Goal: Task Accomplishment & Management: Complete application form

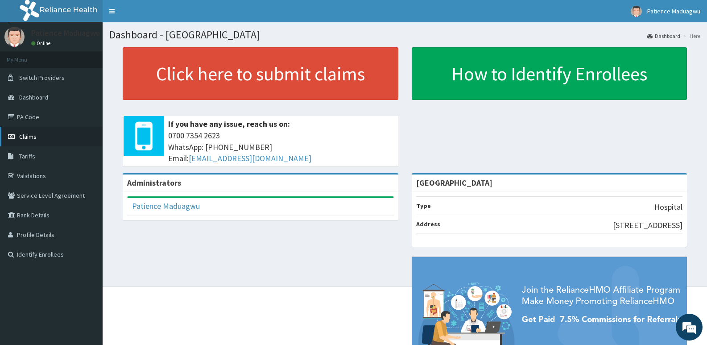
click at [46, 134] on link "Claims" at bounding box center [51, 137] width 103 height 20
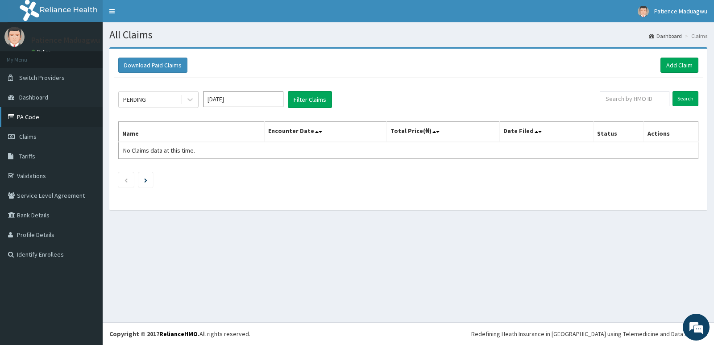
click at [49, 121] on link "PA Code" at bounding box center [51, 117] width 103 height 20
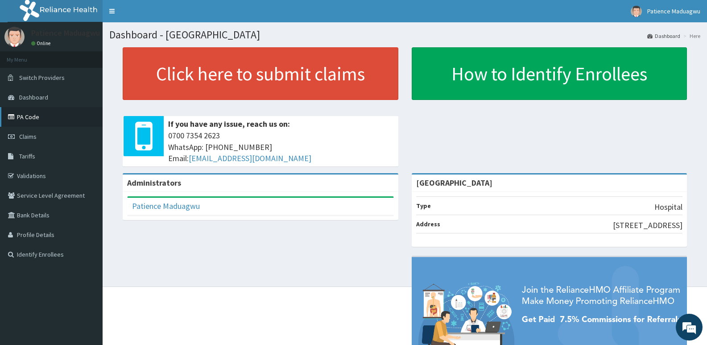
click at [37, 111] on link "PA Code" at bounding box center [51, 117] width 103 height 20
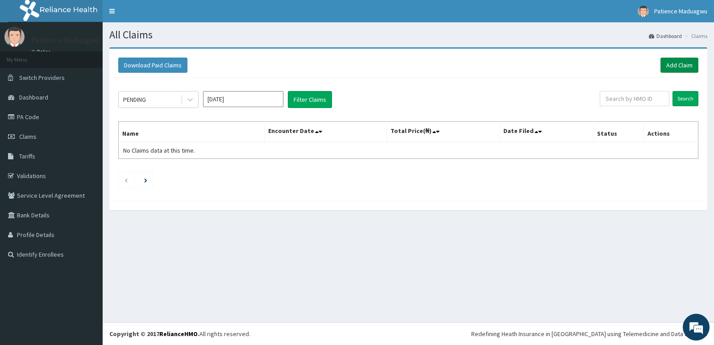
click at [675, 67] on link "Add Claim" at bounding box center [679, 65] width 38 height 15
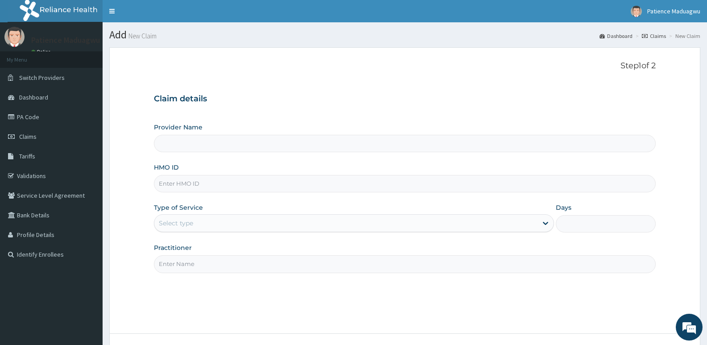
type input "Faleti Medical Centre"
click at [190, 176] on input "HMO ID" at bounding box center [405, 183] width 502 height 17
type input "lbp/10150/a"
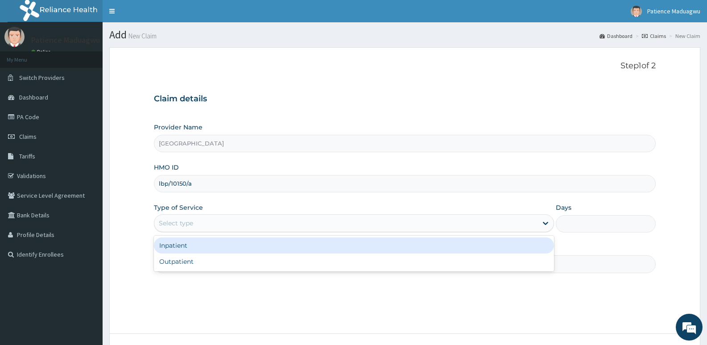
click at [186, 218] on div "Select type" at bounding box center [345, 223] width 383 height 14
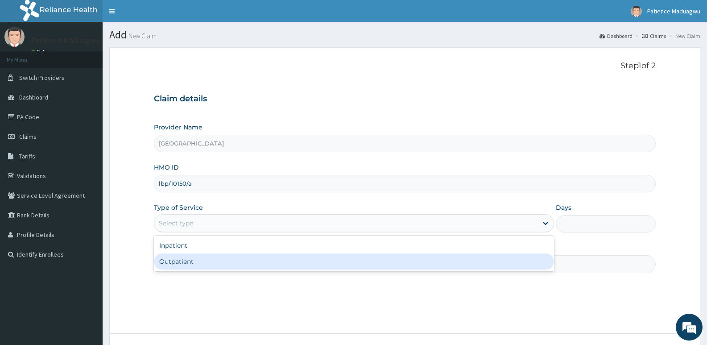
click at [174, 267] on div "Outpatient" at bounding box center [354, 261] width 400 height 16
type input "1"
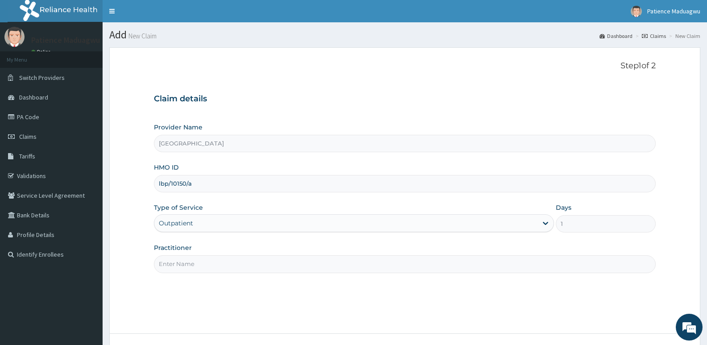
click at [216, 265] on input "Practitioner" at bounding box center [405, 263] width 502 height 17
click at [21, 122] on link "PA Code" at bounding box center [51, 117] width 103 height 20
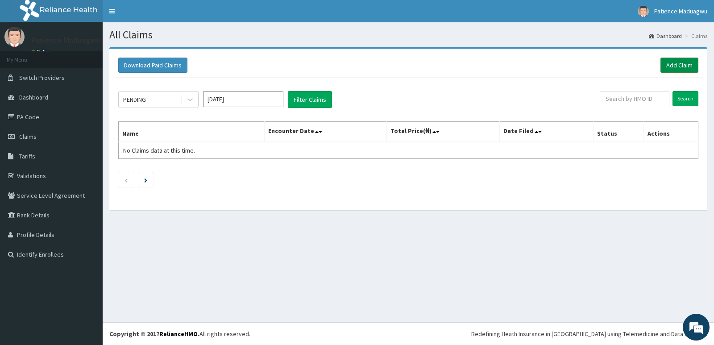
click at [672, 67] on link "Add Claim" at bounding box center [679, 65] width 38 height 15
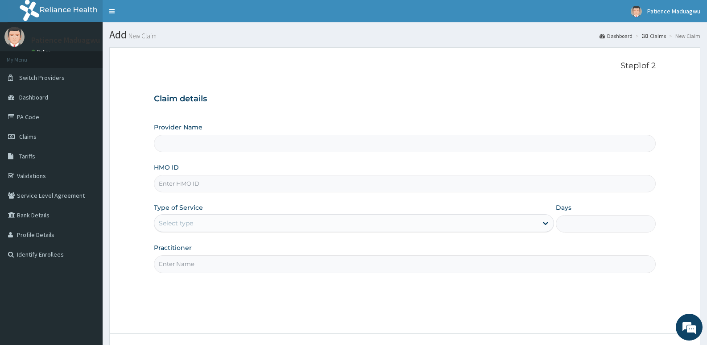
click at [193, 188] on input "HMO ID" at bounding box center [405, 183] width 502 height 17
type input "aam/1001"
type input "Faleti Medical Centre"
type input "aam/10016/a"
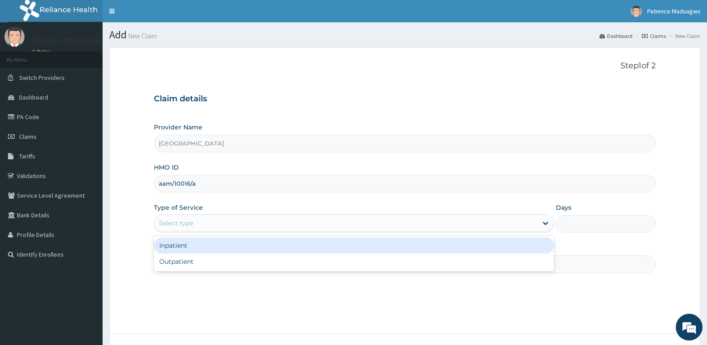
click at [191, 228] on div "Select type" at bounding box center [345, 223] width 383 height 14
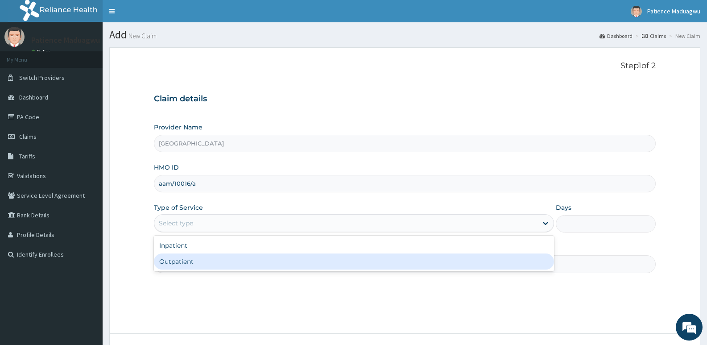
click at [182, 261] on div "Outpatient" at bounding box center [354, 261] width 400 height 16
type input "1"
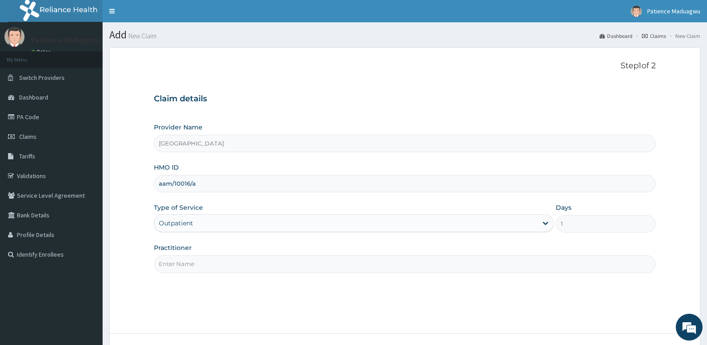
click at [181, 265] on input "Practitioner" at bounding box center [405, 263] width 502 height 17
type input "Dr kelechi"
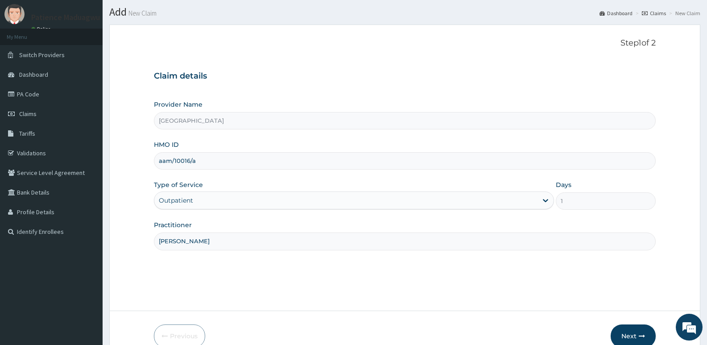
scroll to position [69, 0]
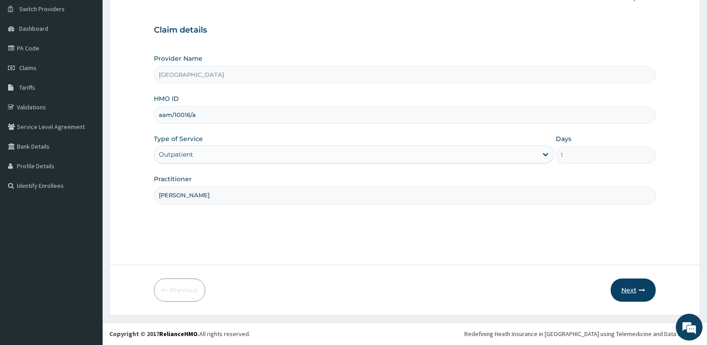
click at [646, 288] on button "Next" at bounding box center [633, 289] width 45 height 23
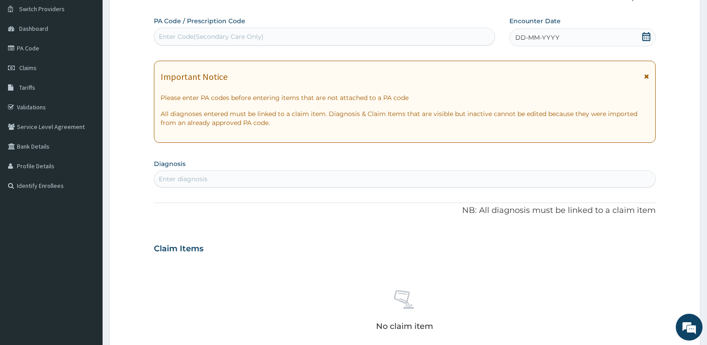
click at [271, 35] on div "Enter Code(Secondary Care Only)" at bounding box center [324, 36] width 340 height 14
paste input "PA/D8F87D"
type input "PA/D8F87D"
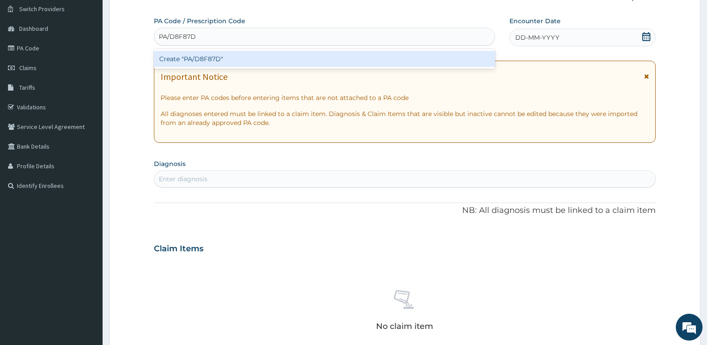
click at [250, 54] on div "Create "PA/D8F87D"" at bounding box center [324, 59] width 341 height 16
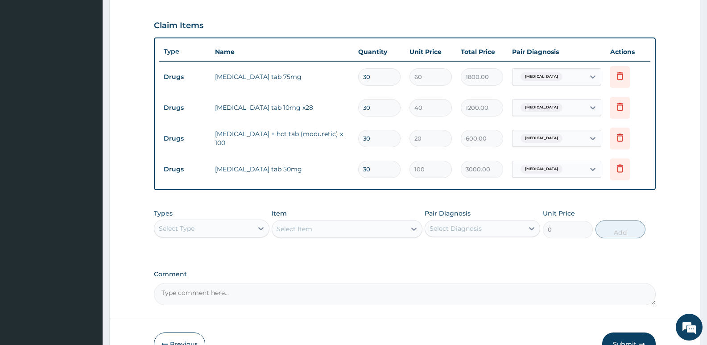
scroll to position [348, 0]
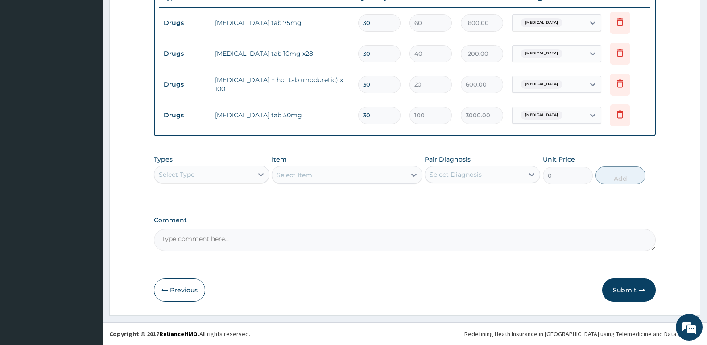
click at [213, 169] on div "Select Type" at bounding box center [203, 174] width 99 height 14
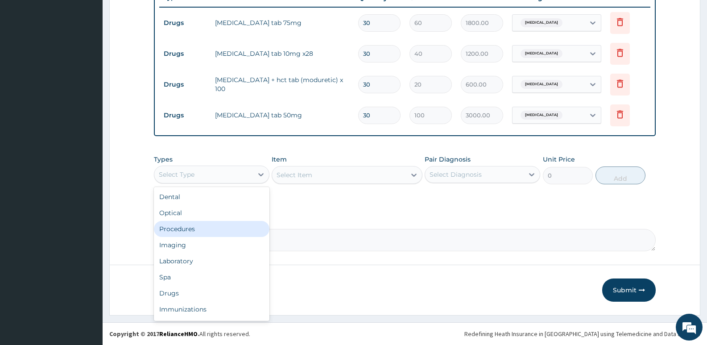
click at [170, 234] on div "Procedures" at bounding box center [212, 229] width 116 height 16
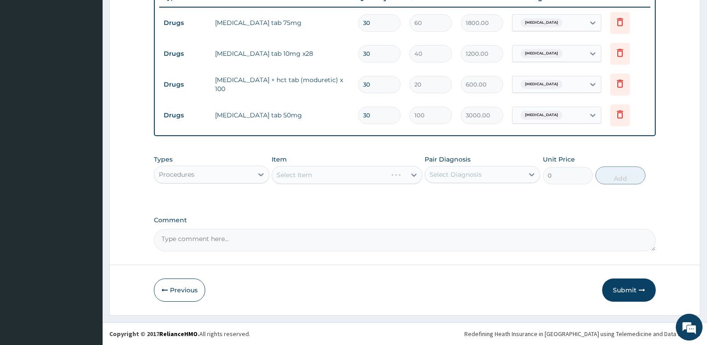
click at [319, 178] on div "Select Item" at bounding box center [347, 175] width 150 height 18
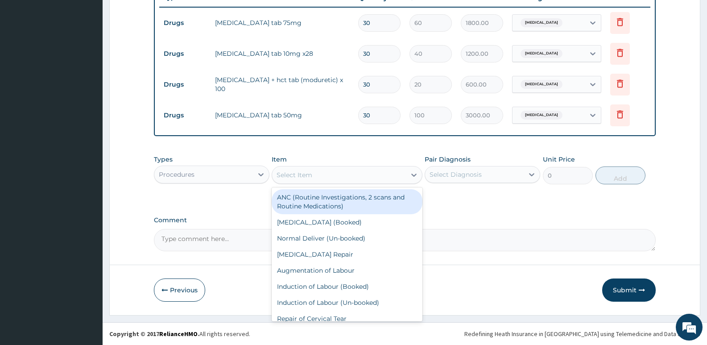
click at [319, 178] on div "Select Item" at bounding box center [338, 175] width 133 height 14
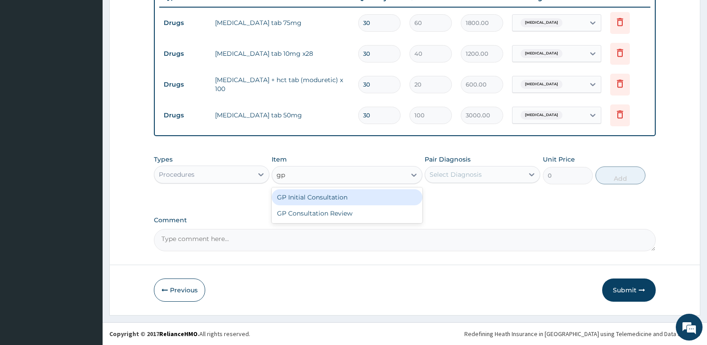
type input "gp"
click at [314, 199] on div "GP Initial Consultation" at bounding box center [347, 197] width 150 height 16
type input "2500"
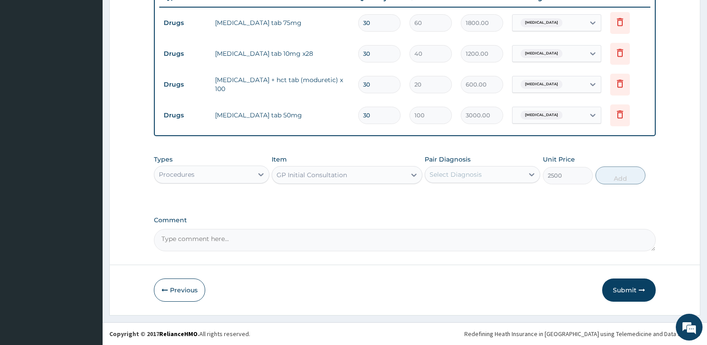
click at [459, 177] on div "Select Diagnosis" at bounding box center [456, 174] width 52 height 9
click at [458, 193] on label "Essential hypertension" at bounding box center [466, 196] width 55 height 9
checkbox input "true"
click at [606, 174] on button "Add" at bounding box center [621, 175] width 50 height 18
type input "0"
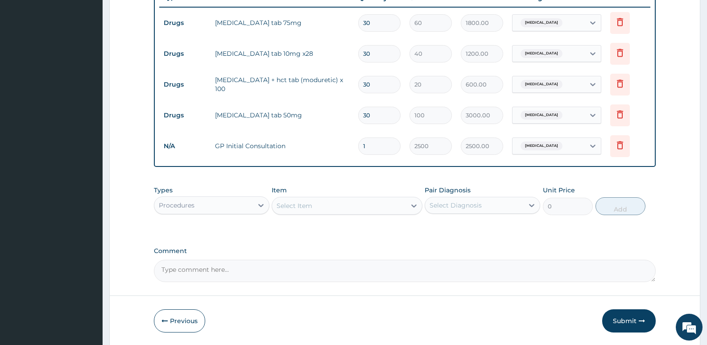
type input "3"
type input "7500.00"
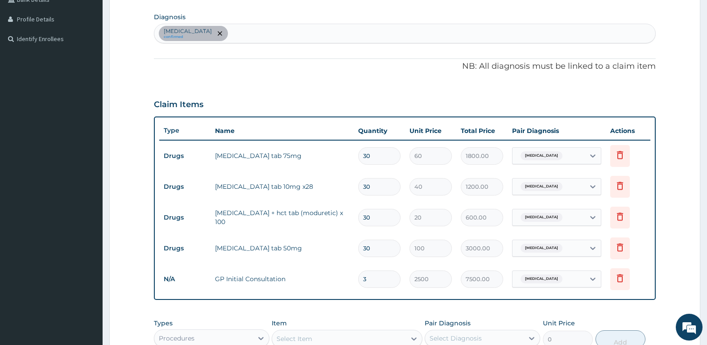
scroll to position [215, 0]
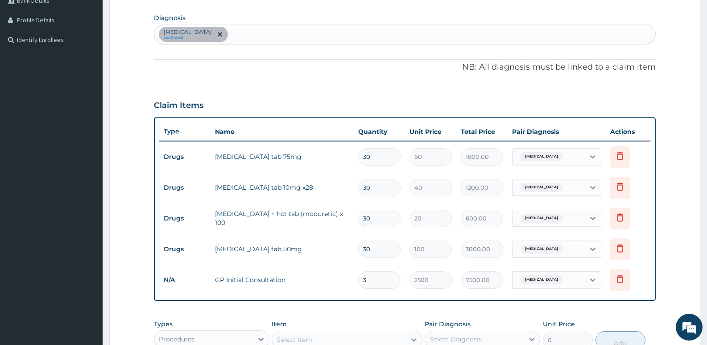
type input "0.00"
type input "1"
type input "2500.00"
click at [265, 86] on div "PA Code / Prescription Code PA/D8F87D Encounter Date 07-07-2025 Important Notic…" at bounding box center [405, 143] width 502 height 545
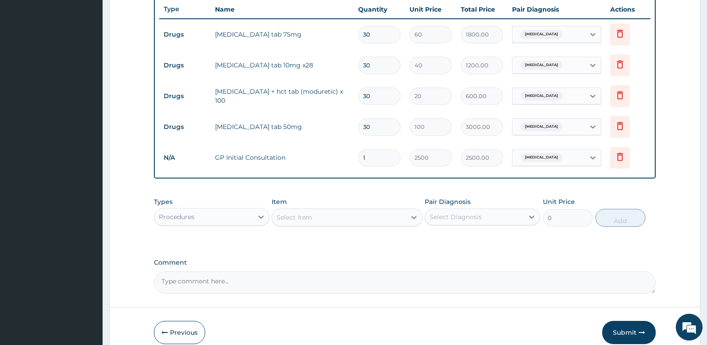
scroll to position [379, 0]
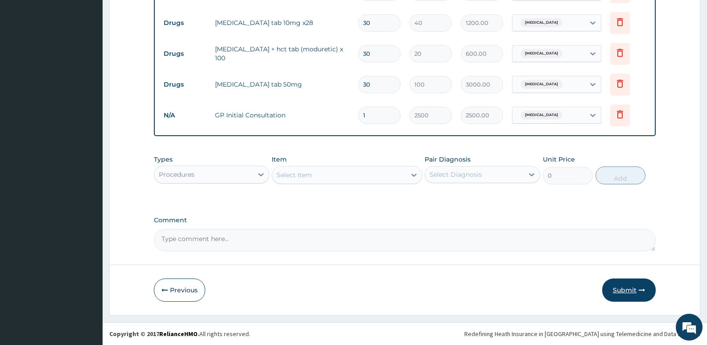
click at [633, 292] on button "Submit" at bounding box center [629, 289] width 54 height 23
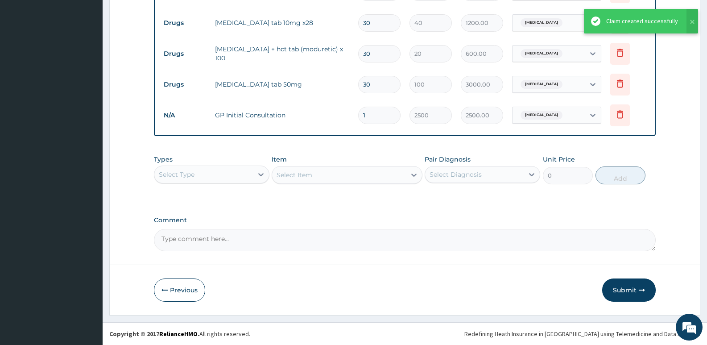
scroll to position [319, 0]
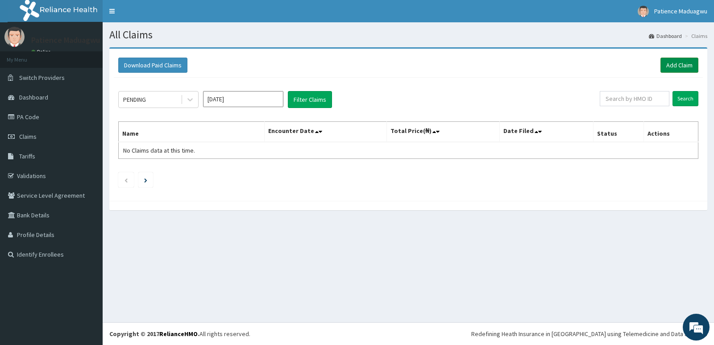
click at [674, 64] on link "Add Claim" at bounding box center [679, 65] width 38 height 15
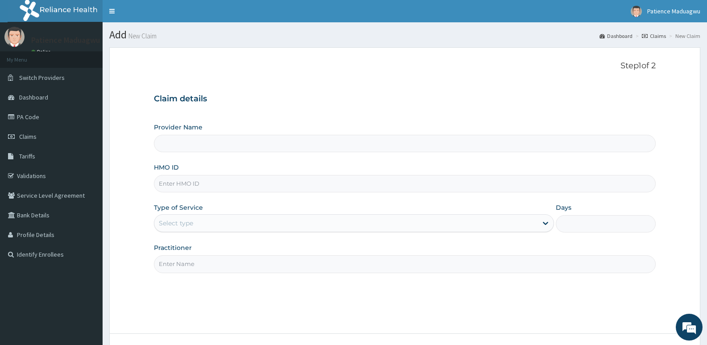
type input "[GEOGRAPHIC_DATA]"
